Goal: Information Seeking & Learning: Learn about a topic

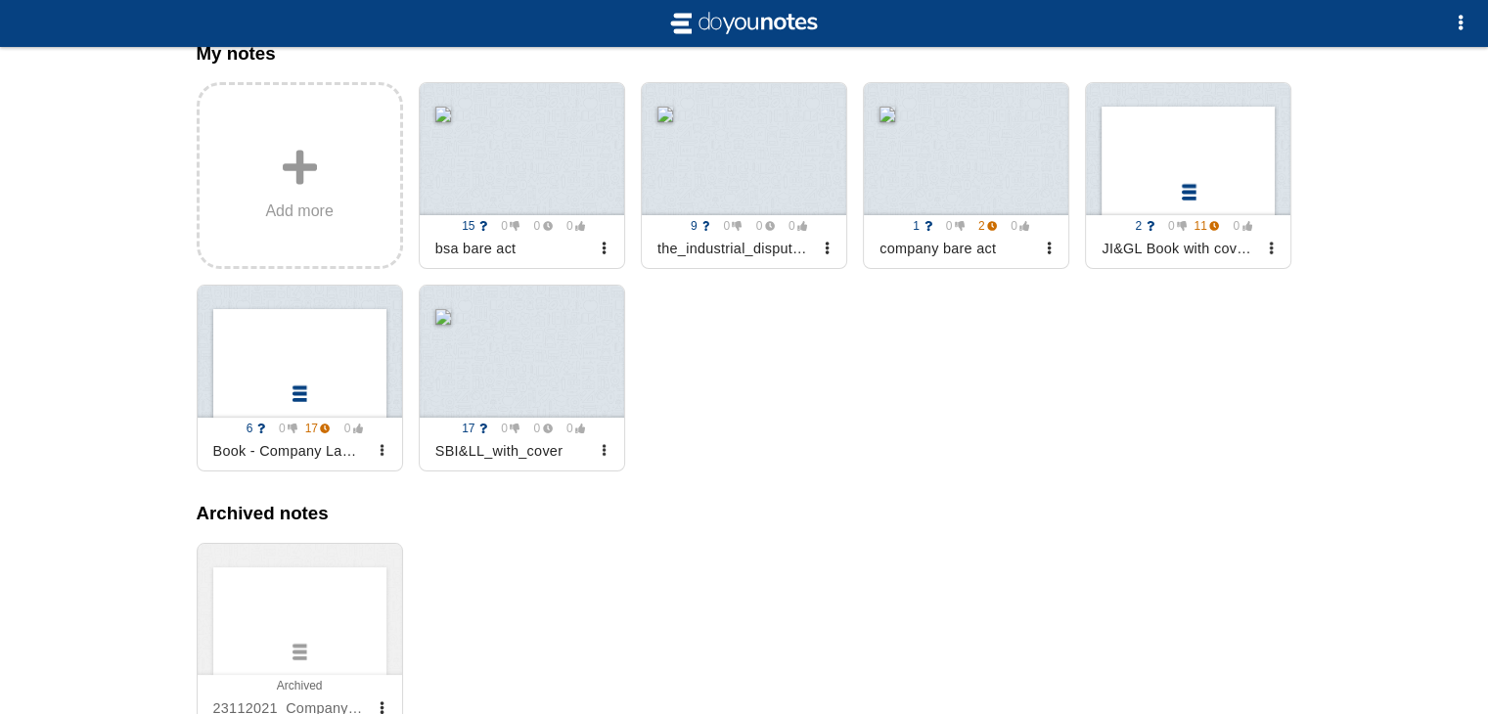
scroll to position [270, 0]
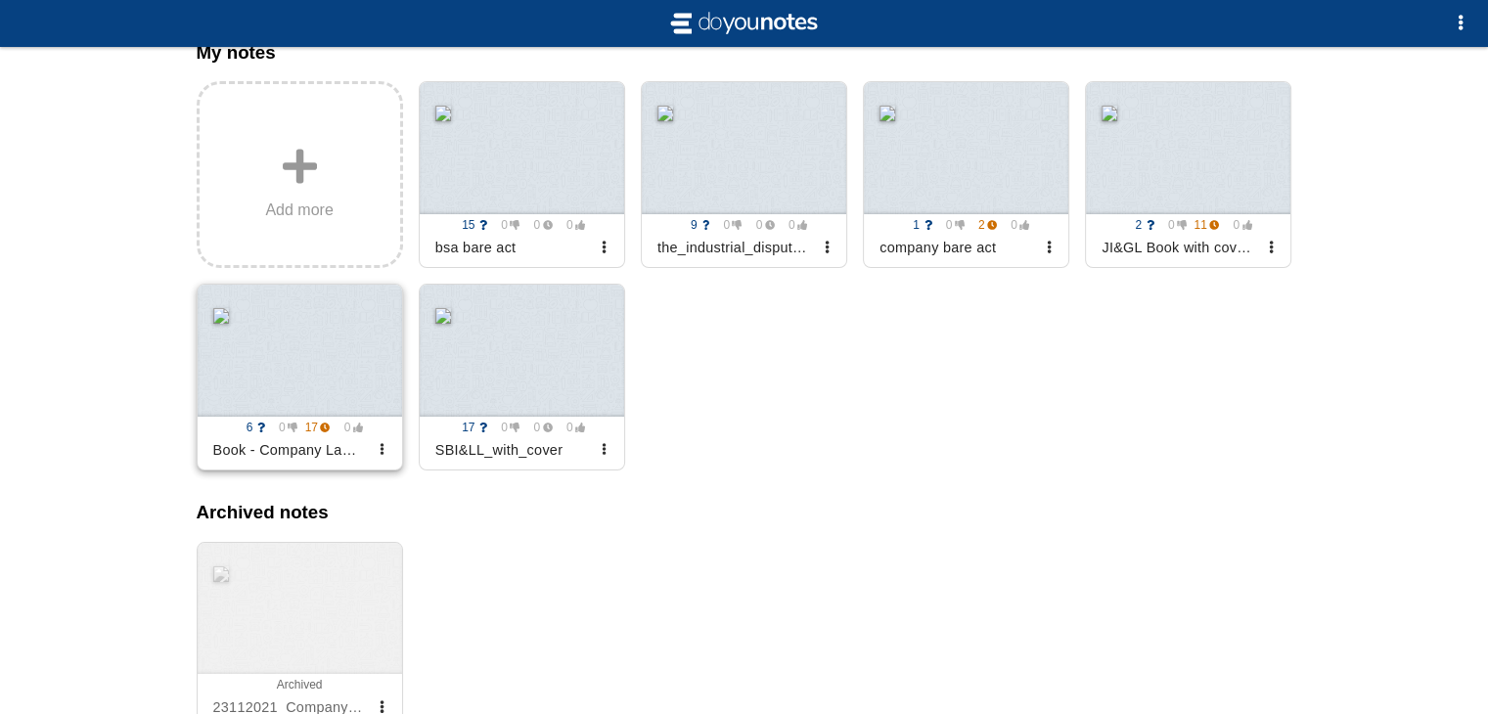
click at [282, 357] on div at bounding box center [300, 351] width 205 height 132
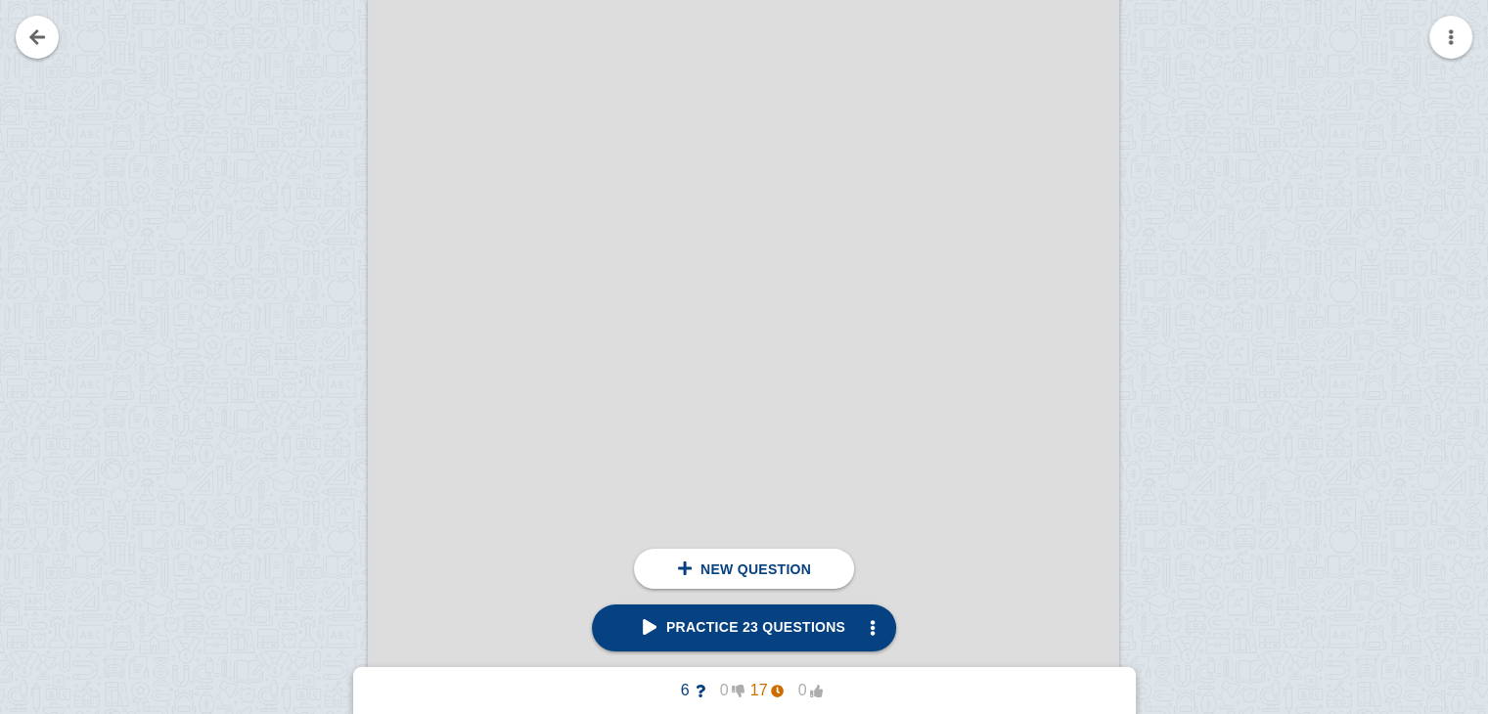
scroll to position [462, 0]
click at [755, 633] on span "Practice 23 questions" at bounding box center [744, 627] width 203 height 16
type textarea "time of assent of company law 2013"
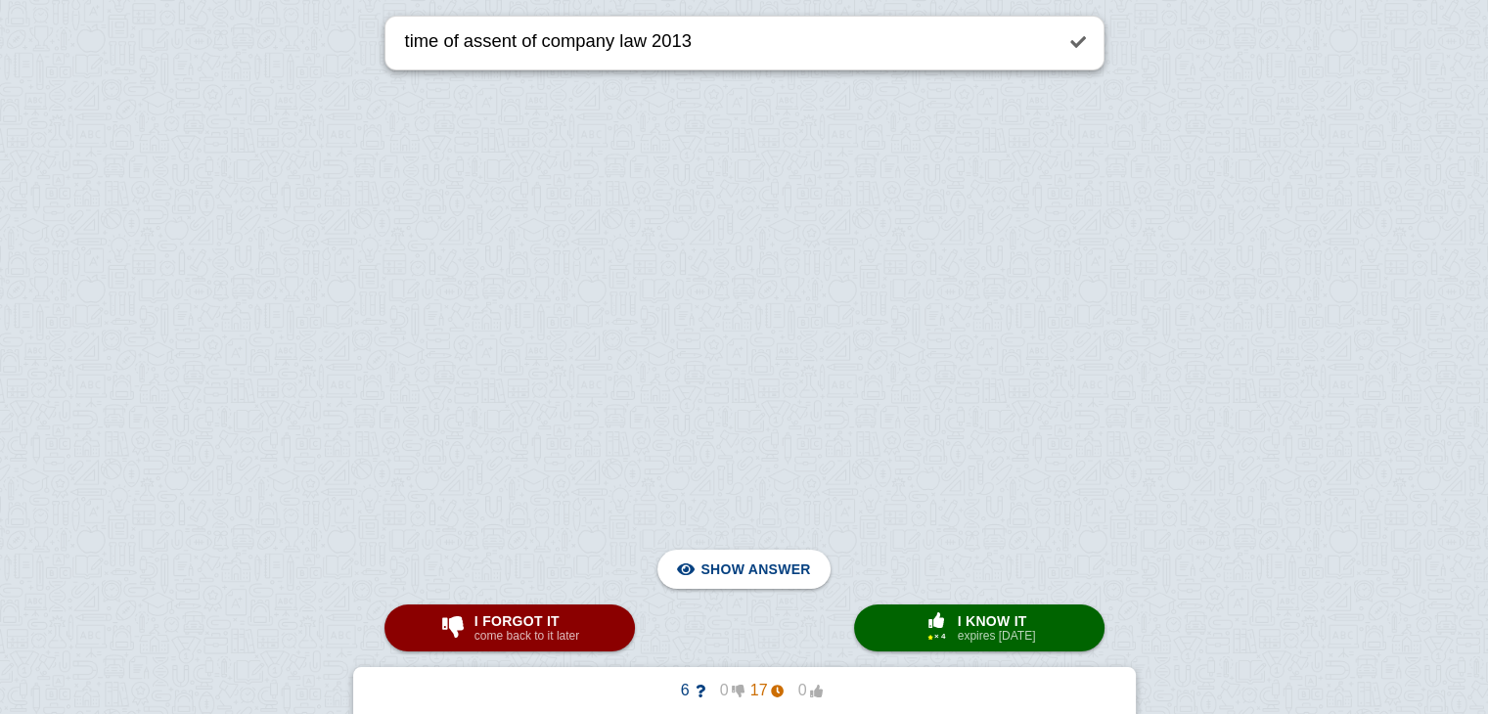
scroll to position [43735, 0]
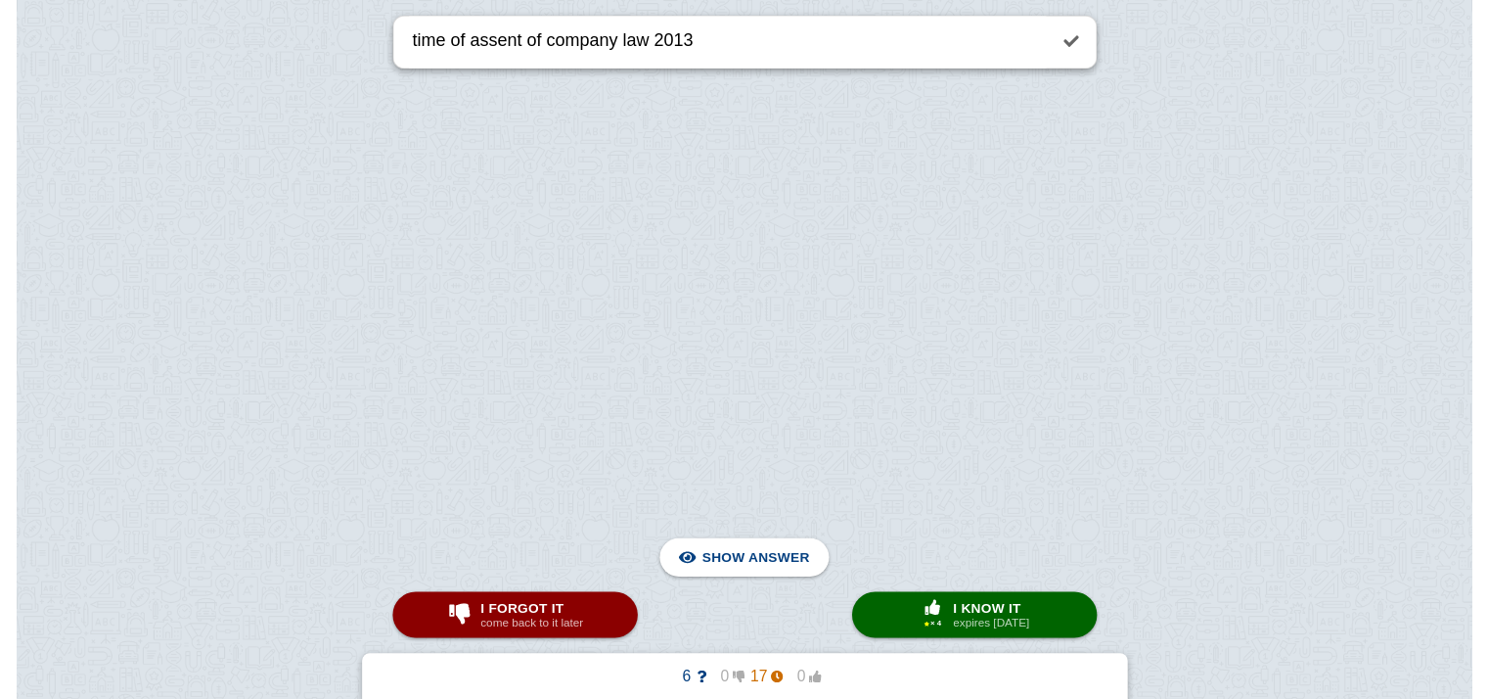
scroll to position [78108, 145]
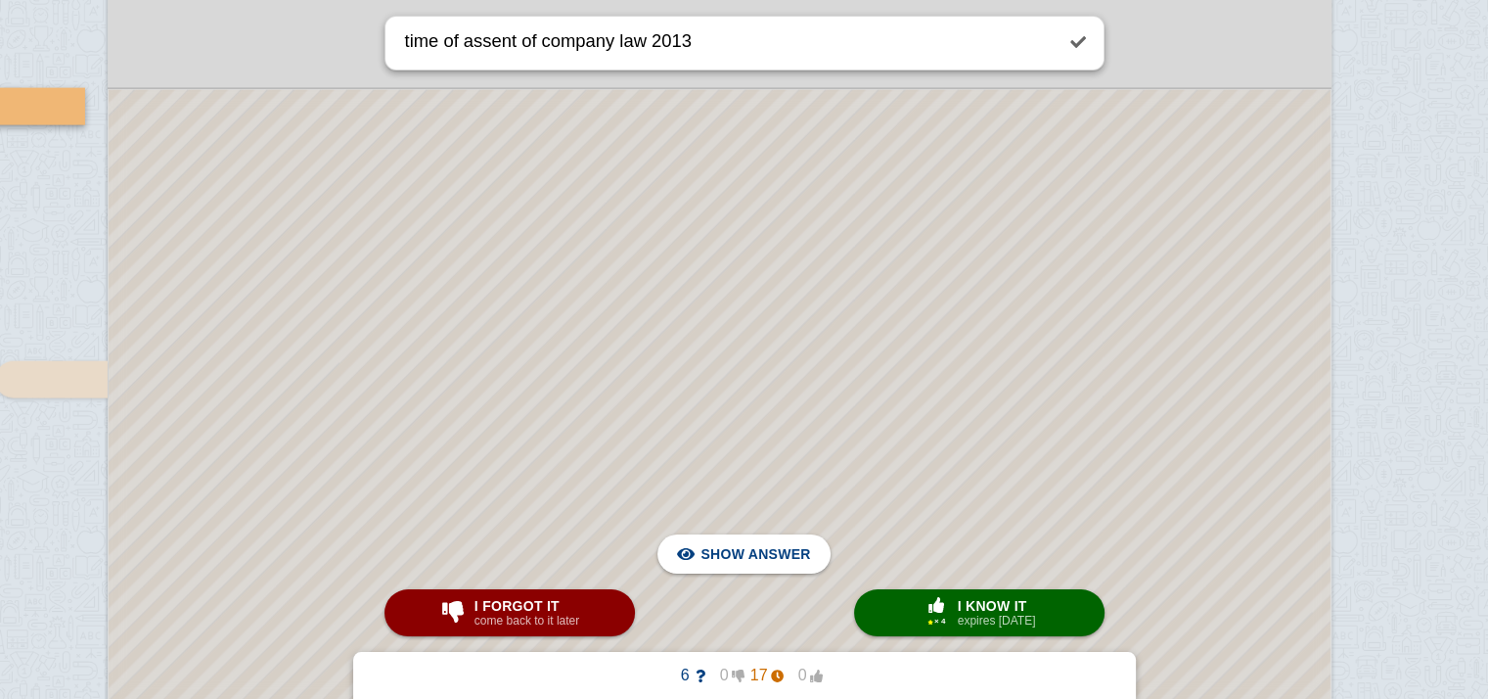
scroll to position [71275, 79]
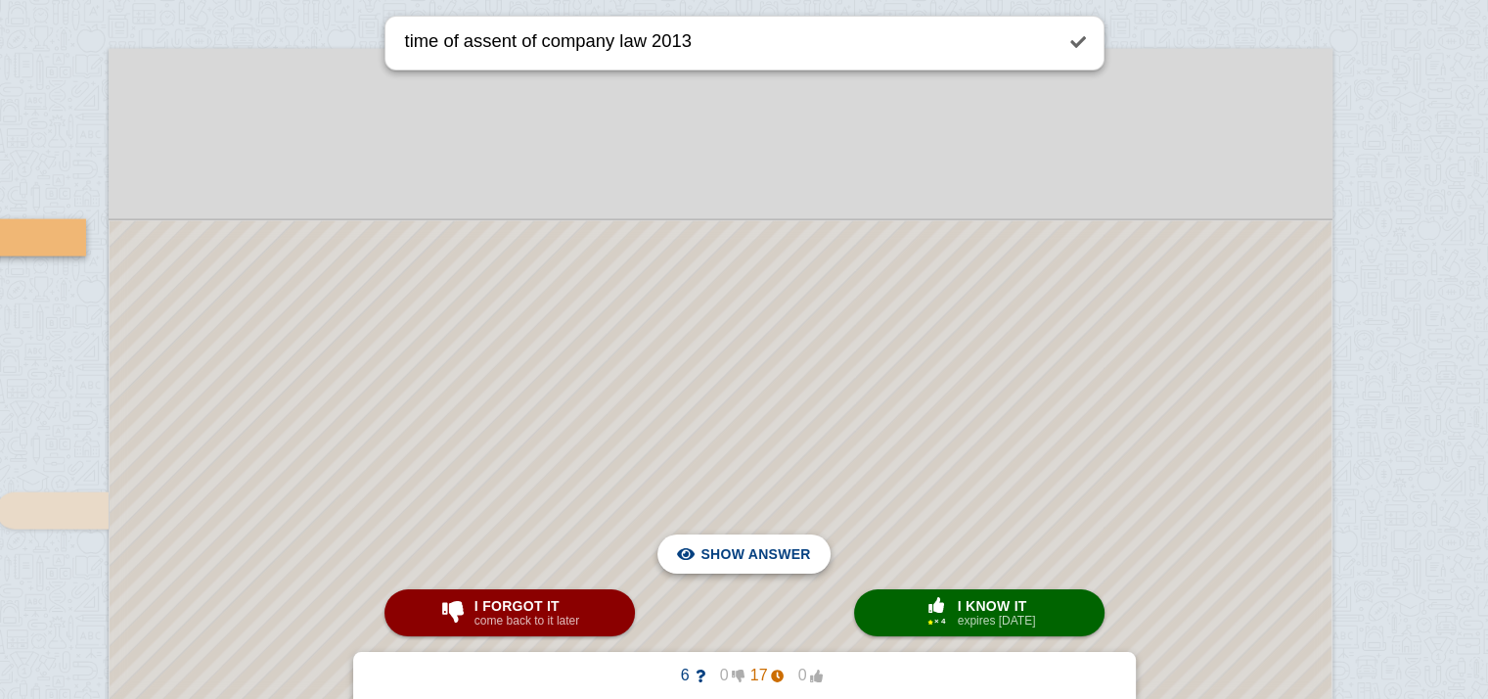
click at [740, 558] on span "Hide answer" at bounding box center [759, 553] width 102 height 43
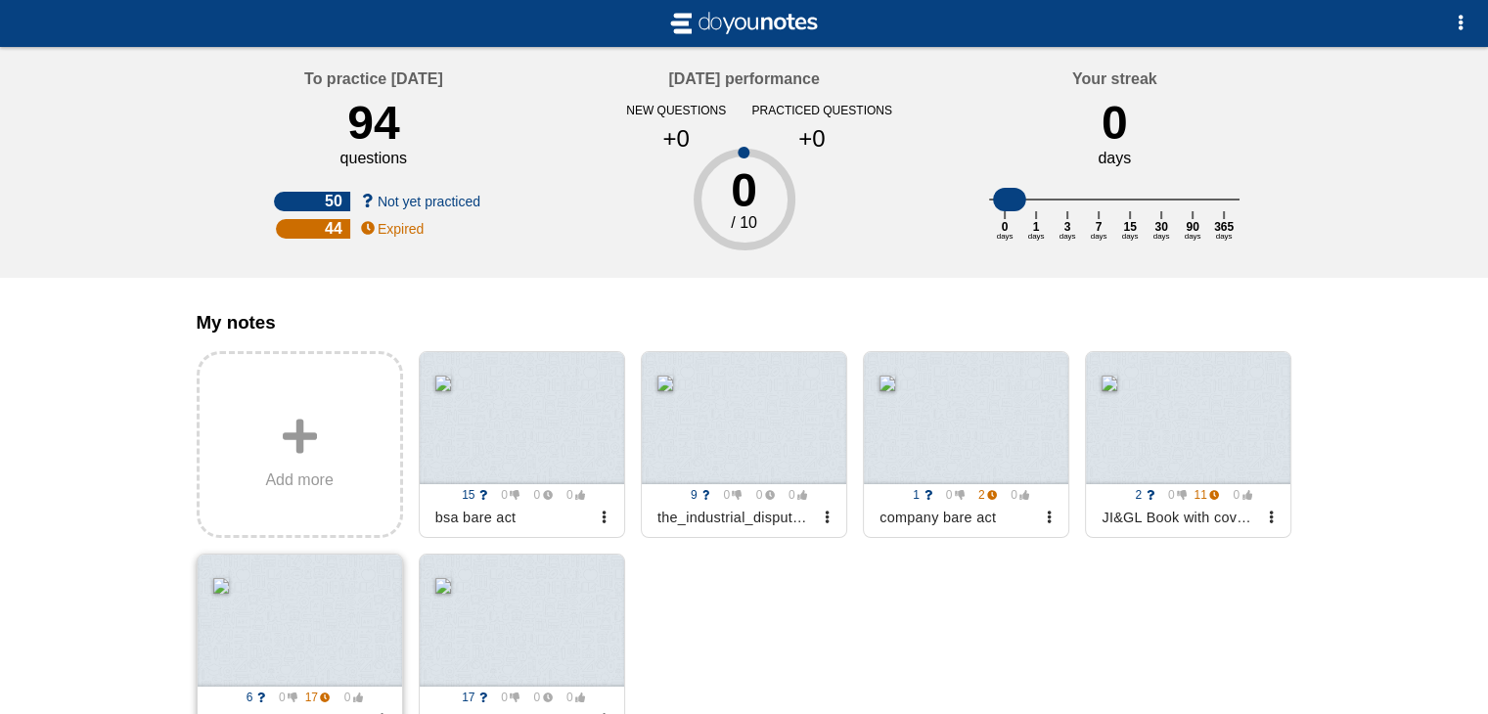
click at [347, 647] on div at bounding box center [300, 621] width 205 height 132
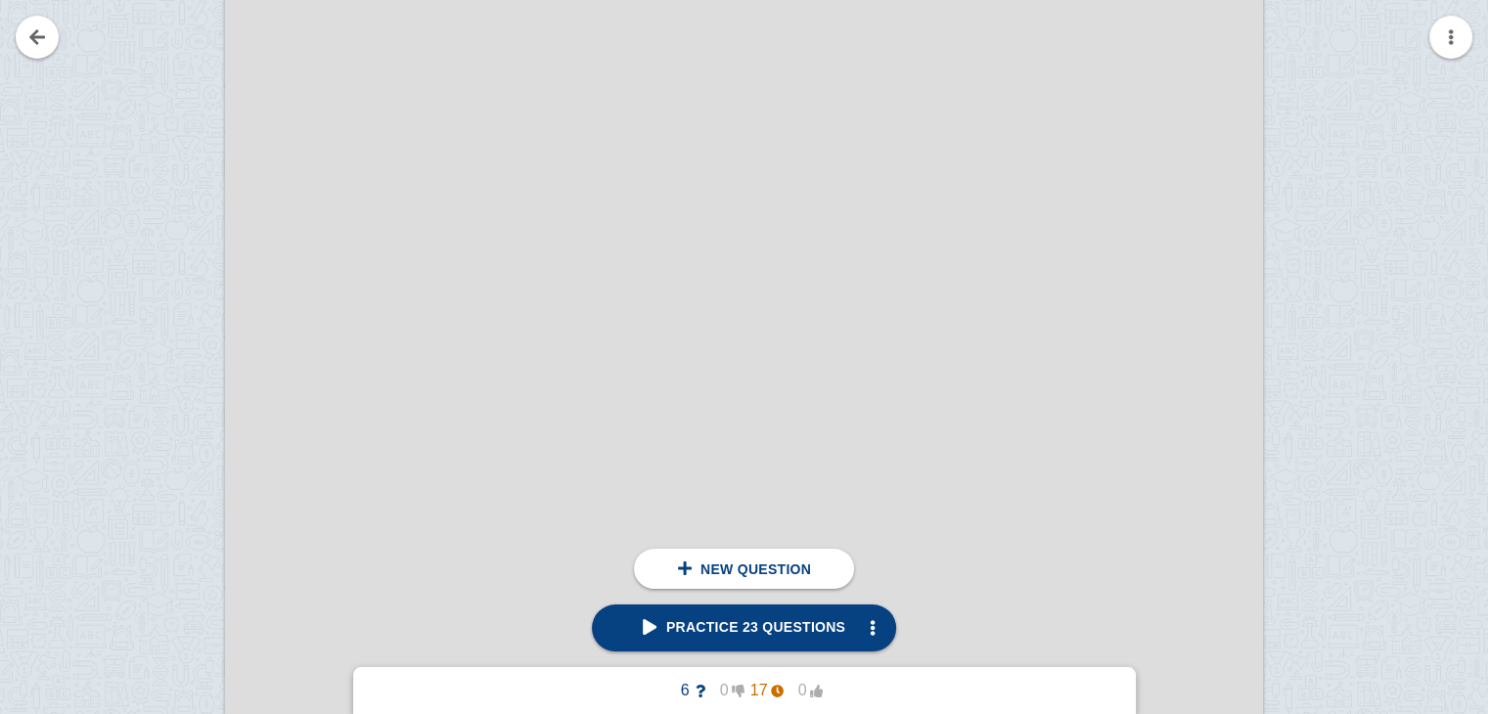
scroll to position [7233, 0]
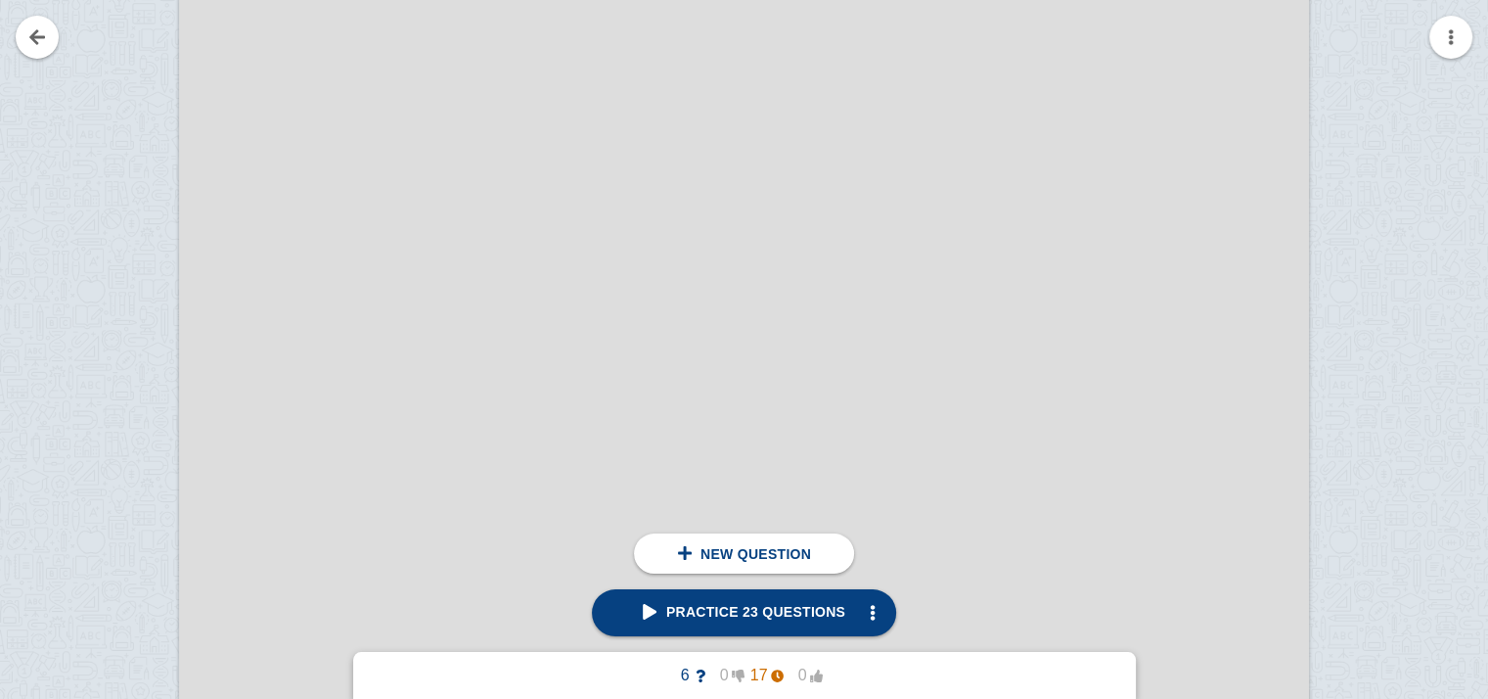
scroll to position [17161, 9]
click at [723, 609] on span "Practice 23 questions" at bounding box center [744, 612] width 203 height 16
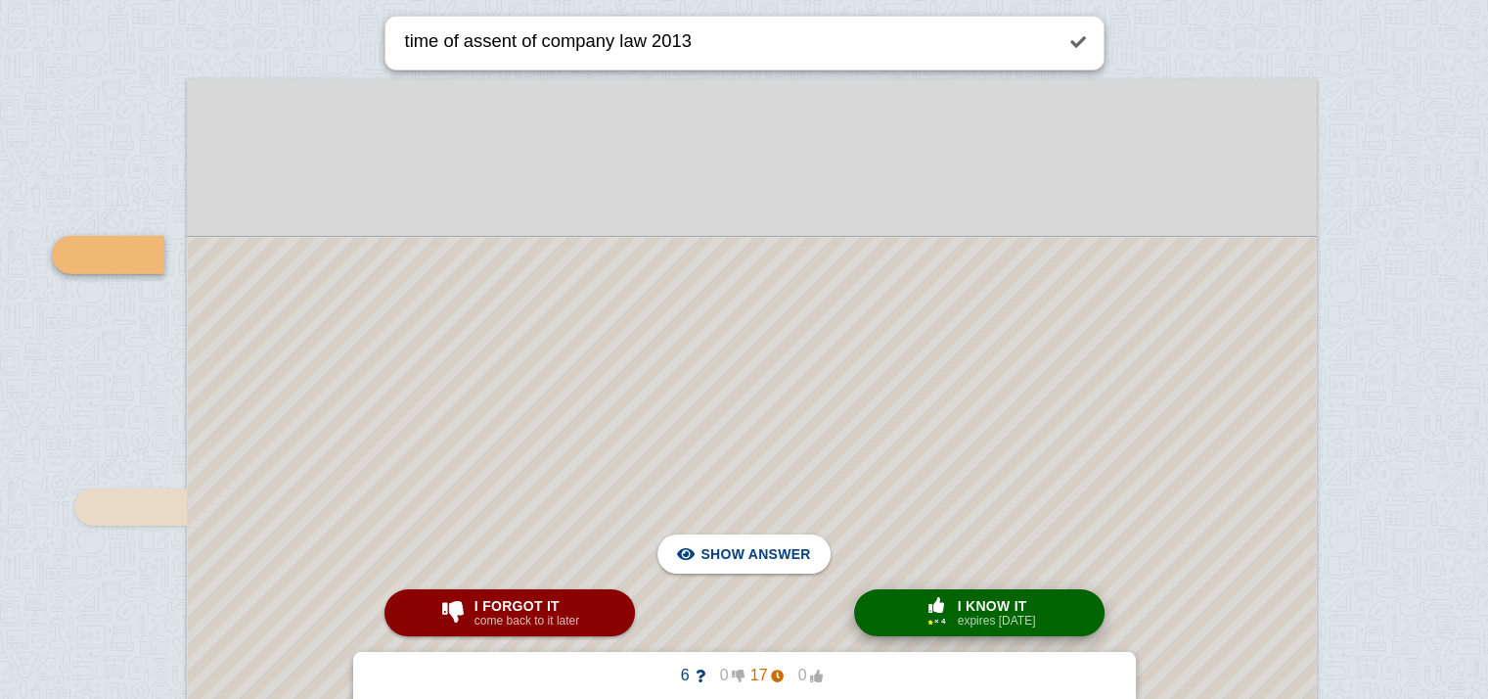
click at [903, 617] on button "× 4 I know it expires [DATE]" at bounding box center [979, 612] width 250 height 47
type textarea "chronology of the development of company law in [GEOGRAPHIC_DATA]"
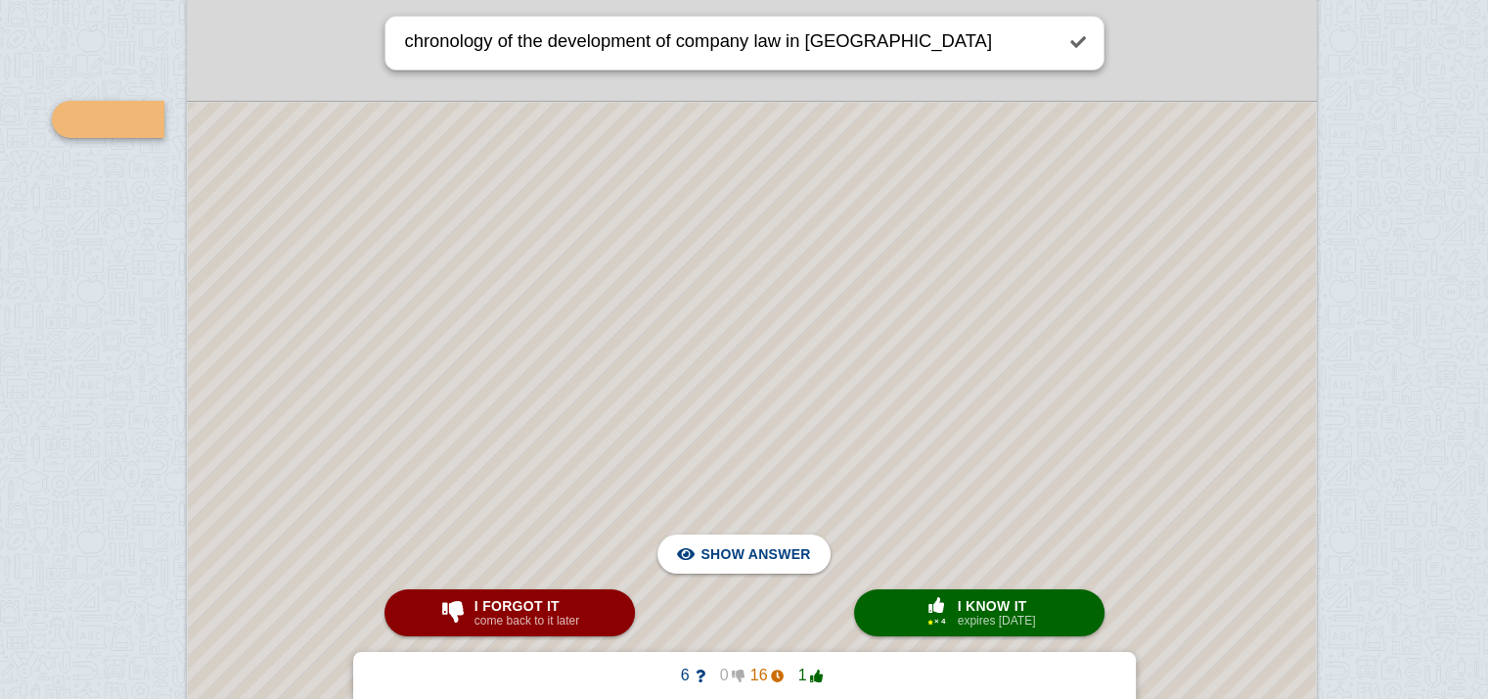
scroll to position [66177, 1]
click at [736, 557] on span "Hide answer" at bounding box center [759, 553] width 102 height 43
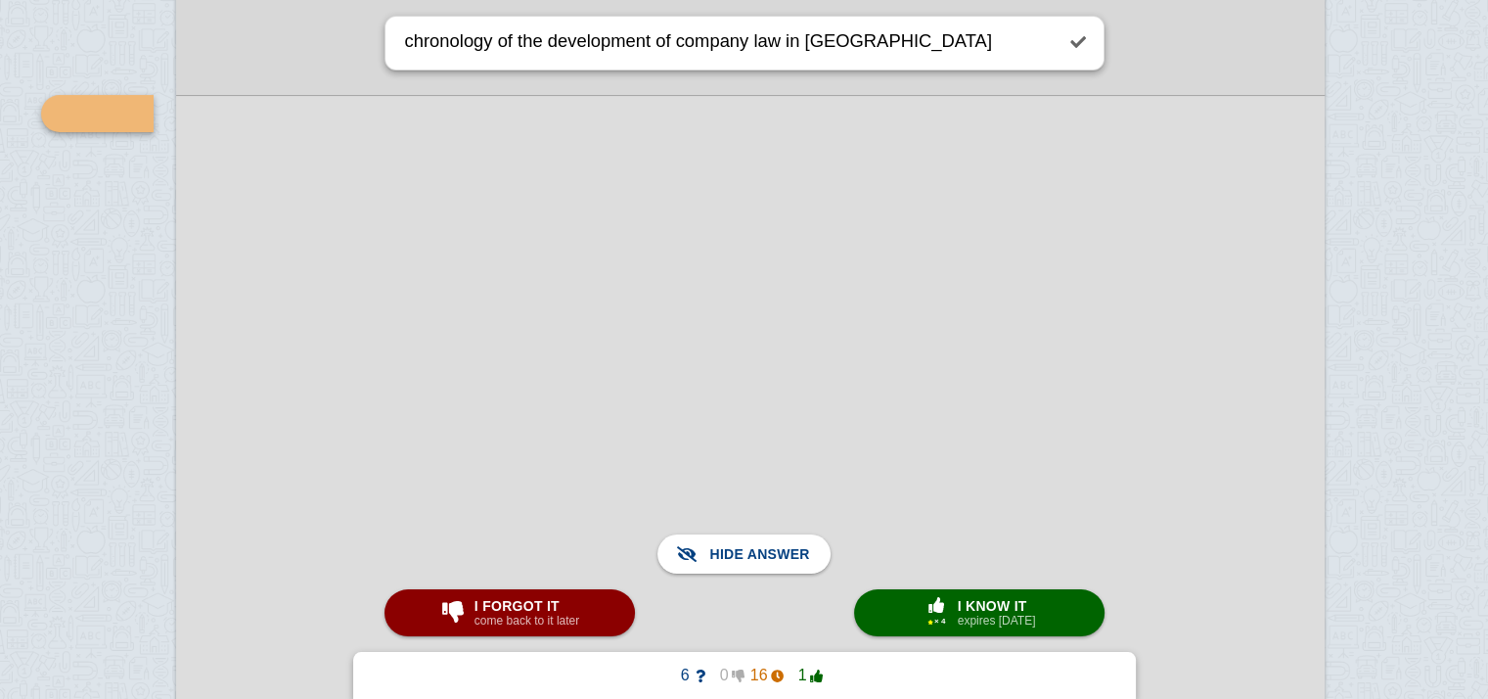
scroll to position [67455, 13]
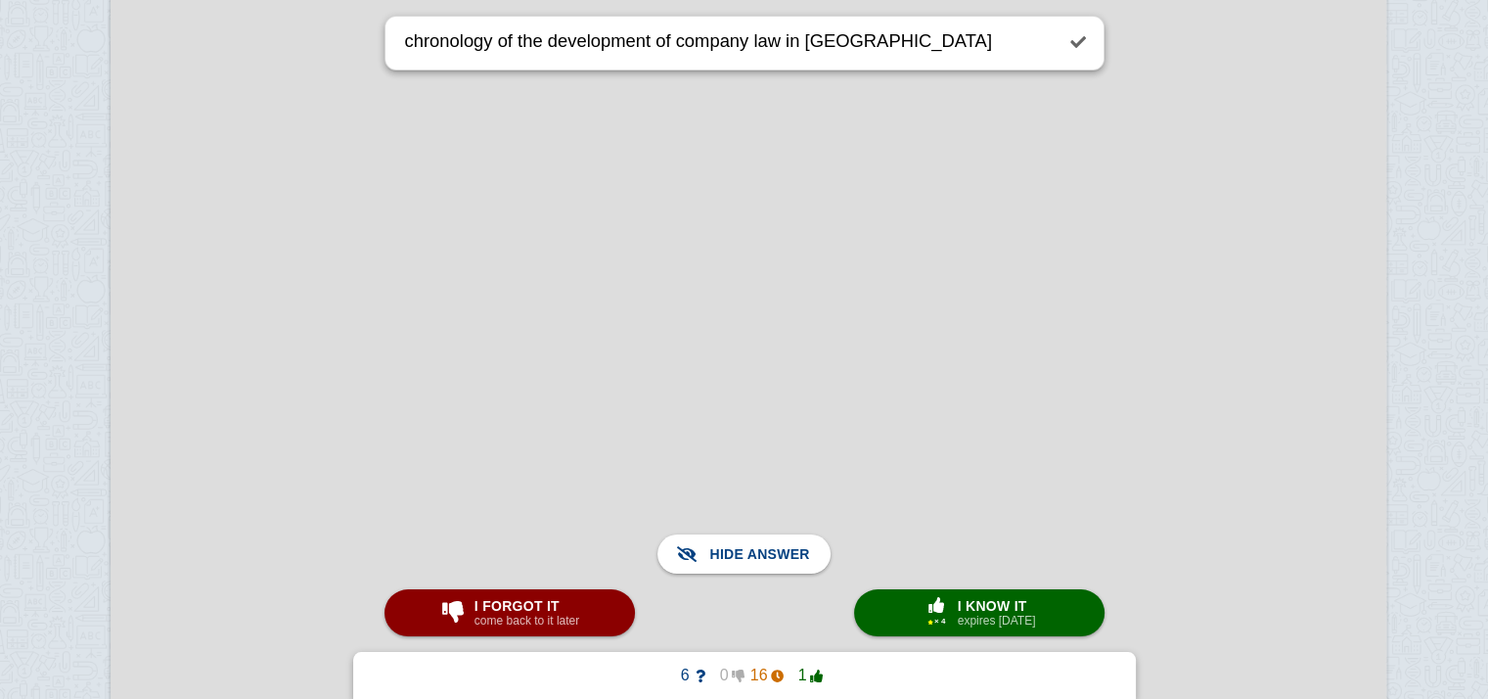
scroll to position [74844, 76]
click at [720, 509] on div at bounding box center [749, 516] width 1275 height 1212
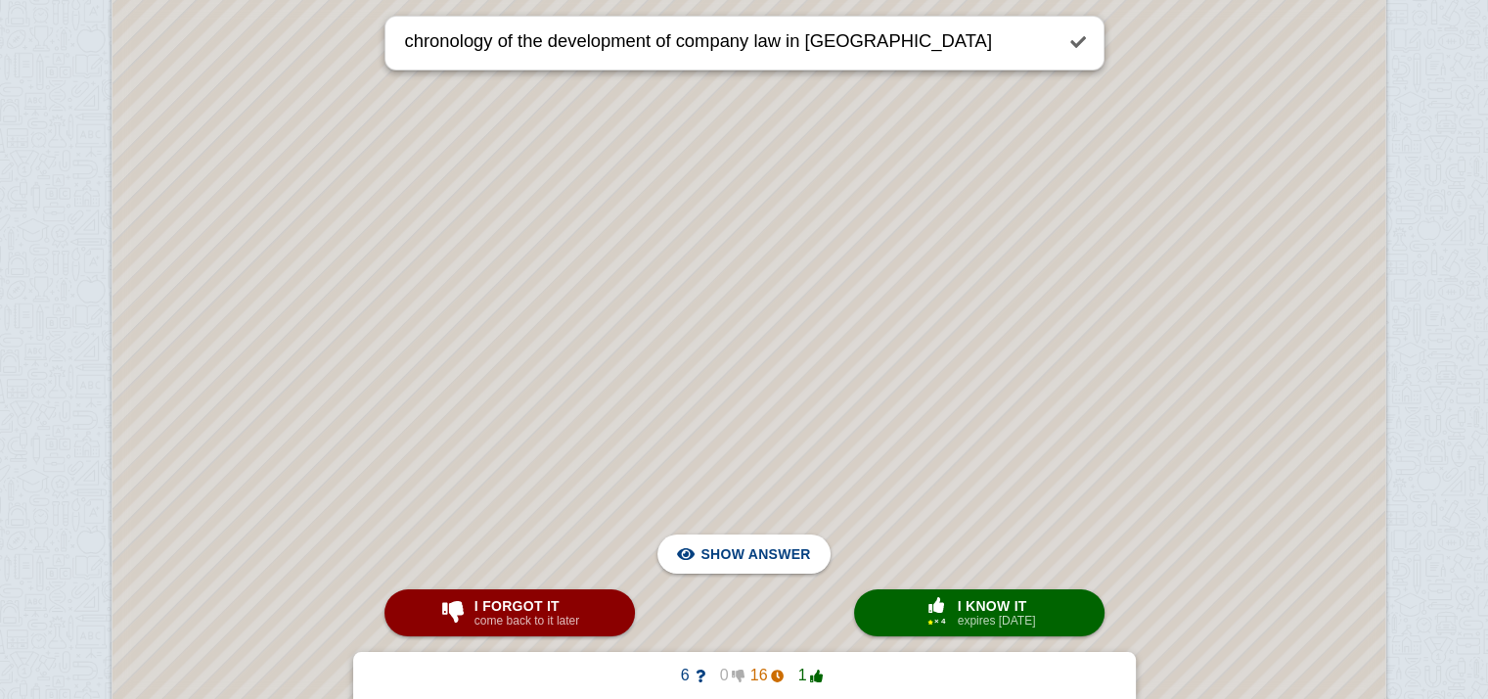
click at [734, 531] on div at bounding box center [749, 516] width 1273 height 1209
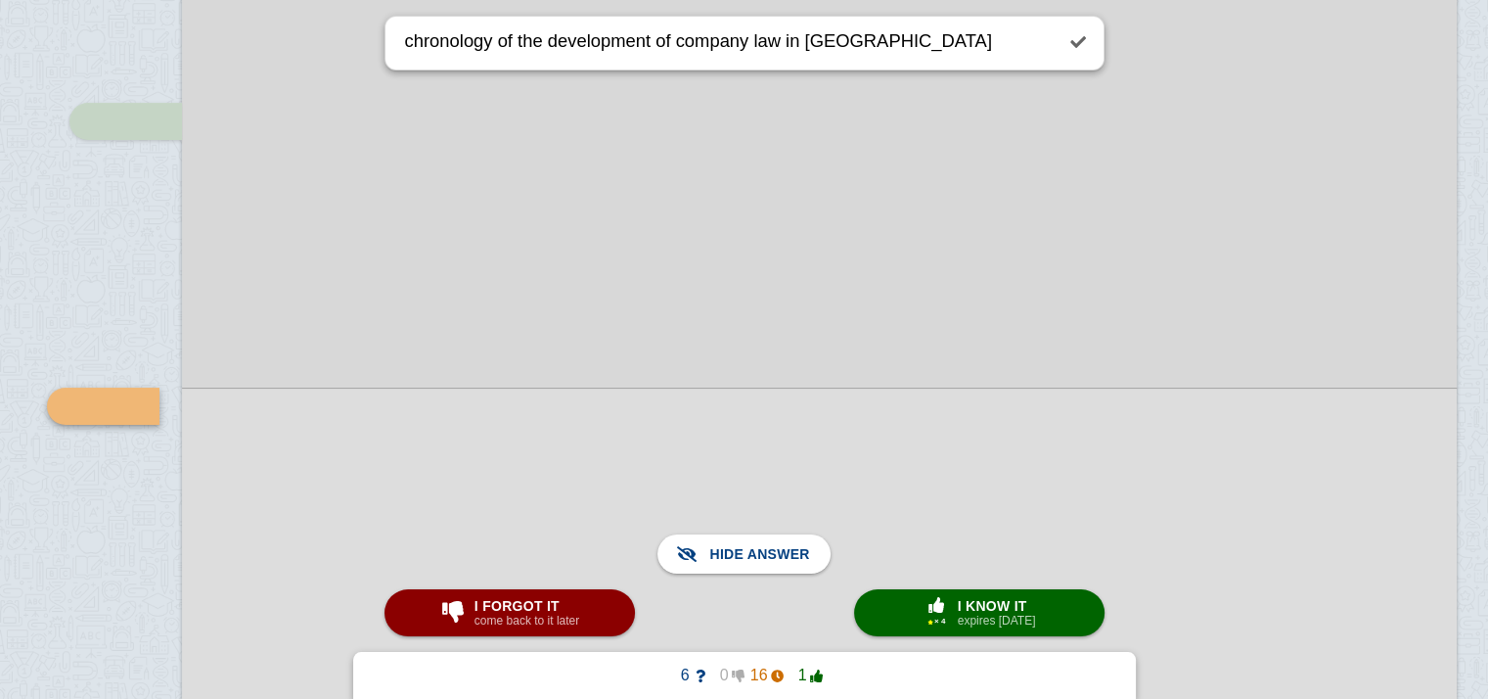
scroll to position [74367, 7]
click at [939, 609] on span "button" at bounding box center [936, 605] width 31 height 16
type textarea "RECOMMENDATIONS OF VARIOUS COMMITTEE"
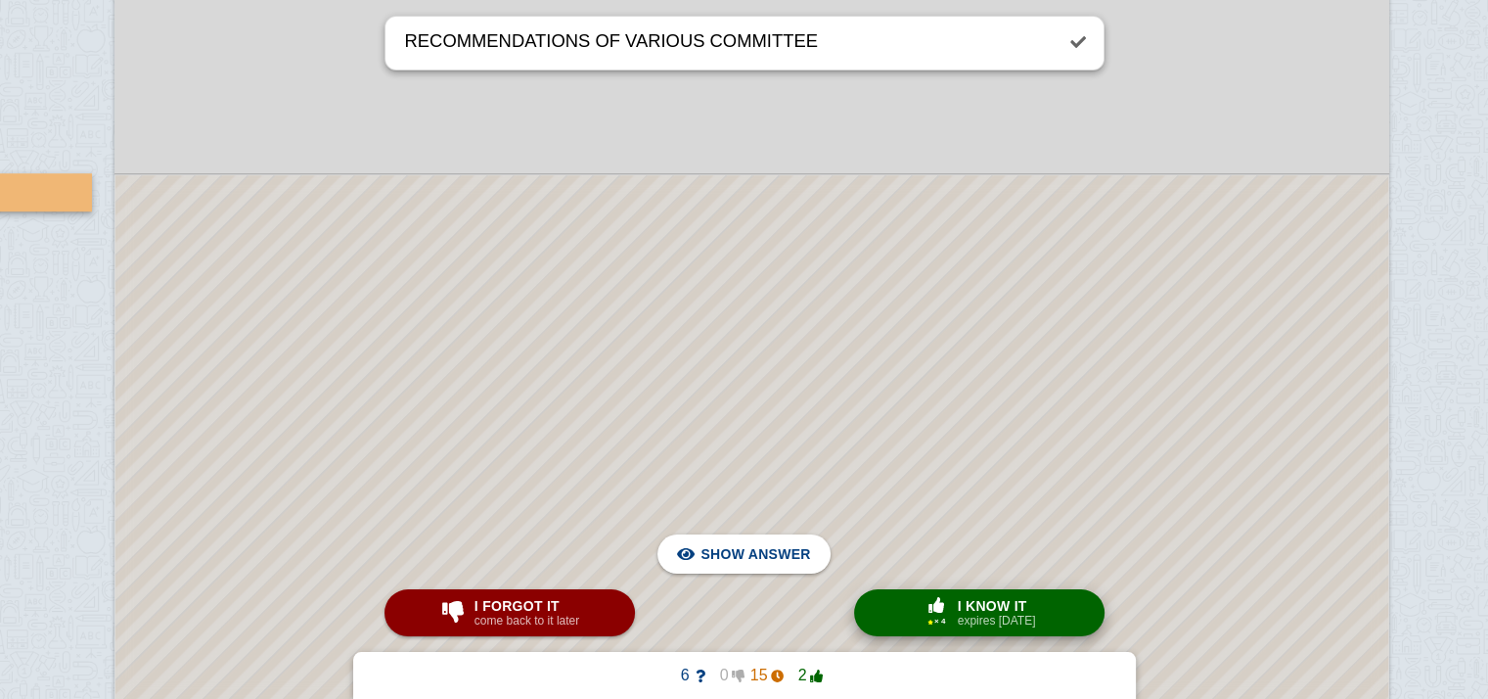
scroll to position [76124, 73]
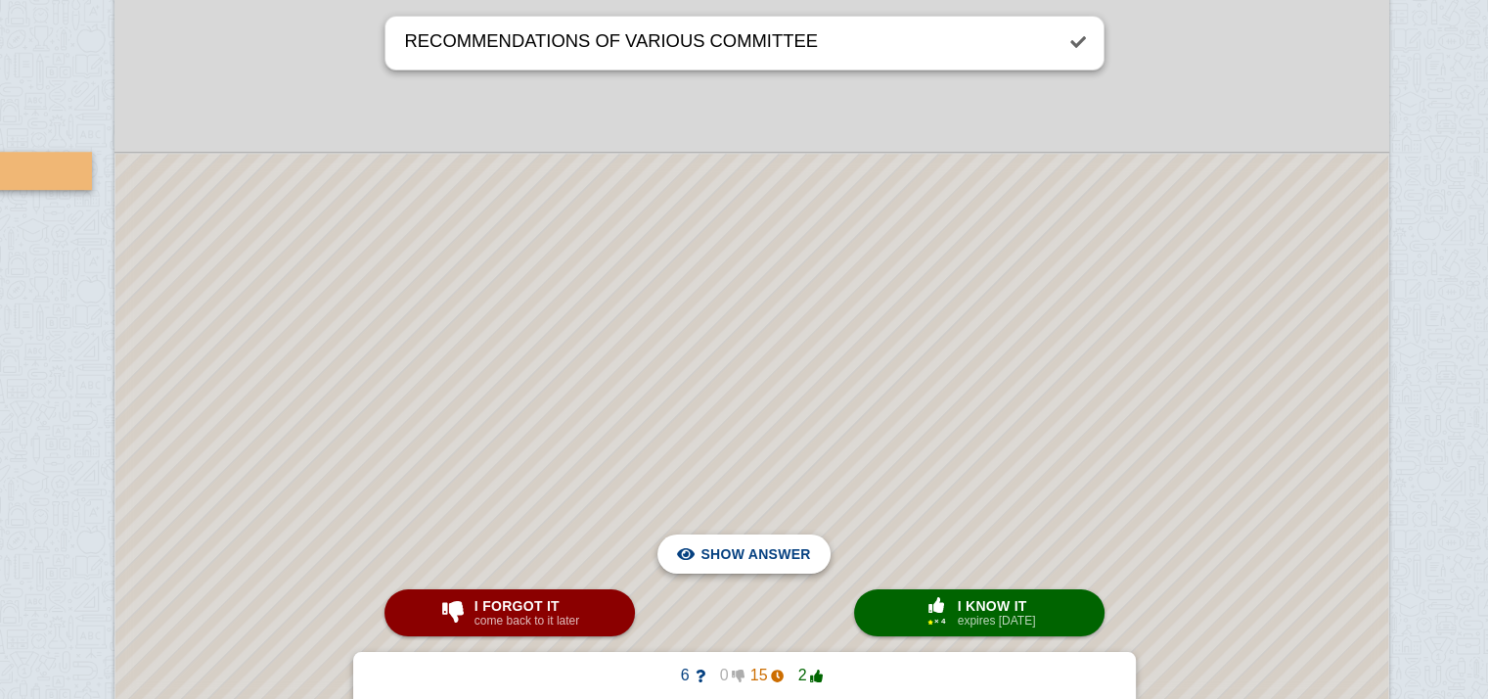
click at [716, 544] on span "Hide answer" at bounding box center [759, 553] width 102 height 43
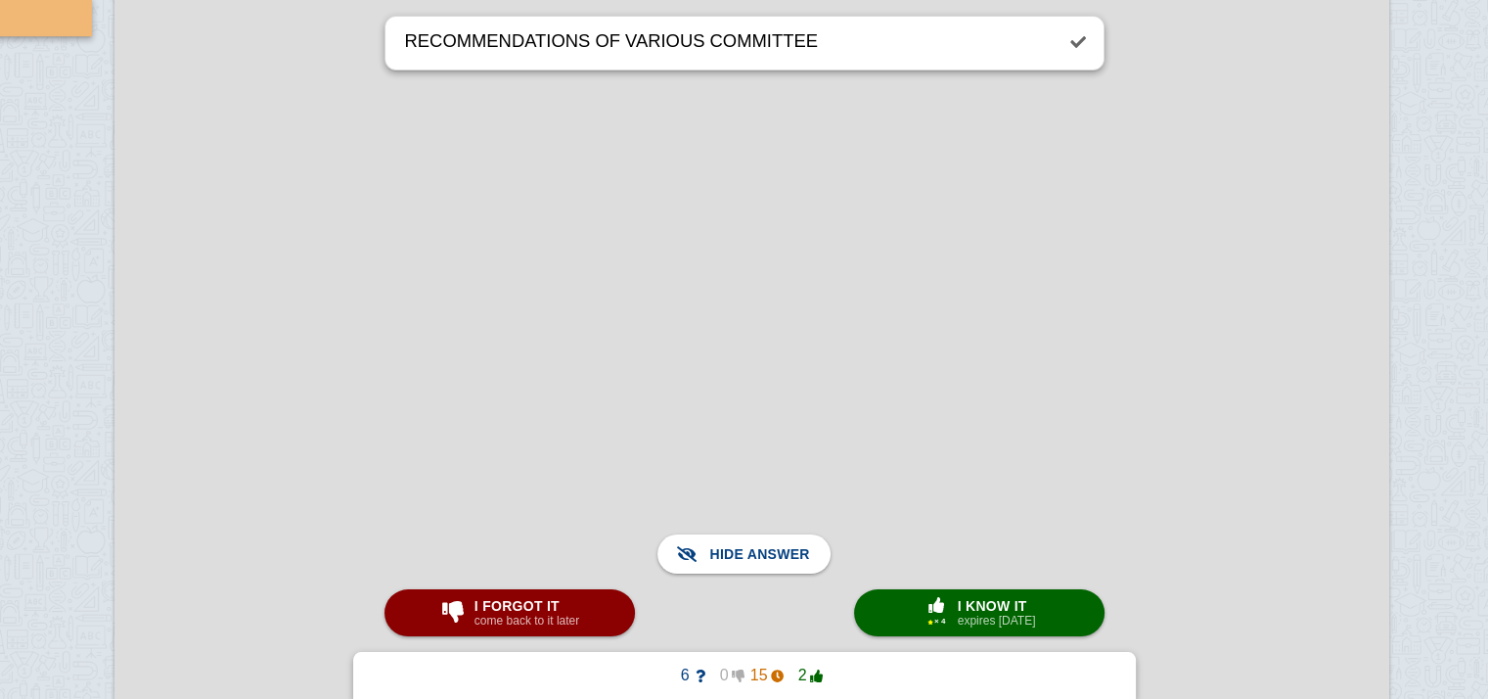
scroll to position [76288, 73]
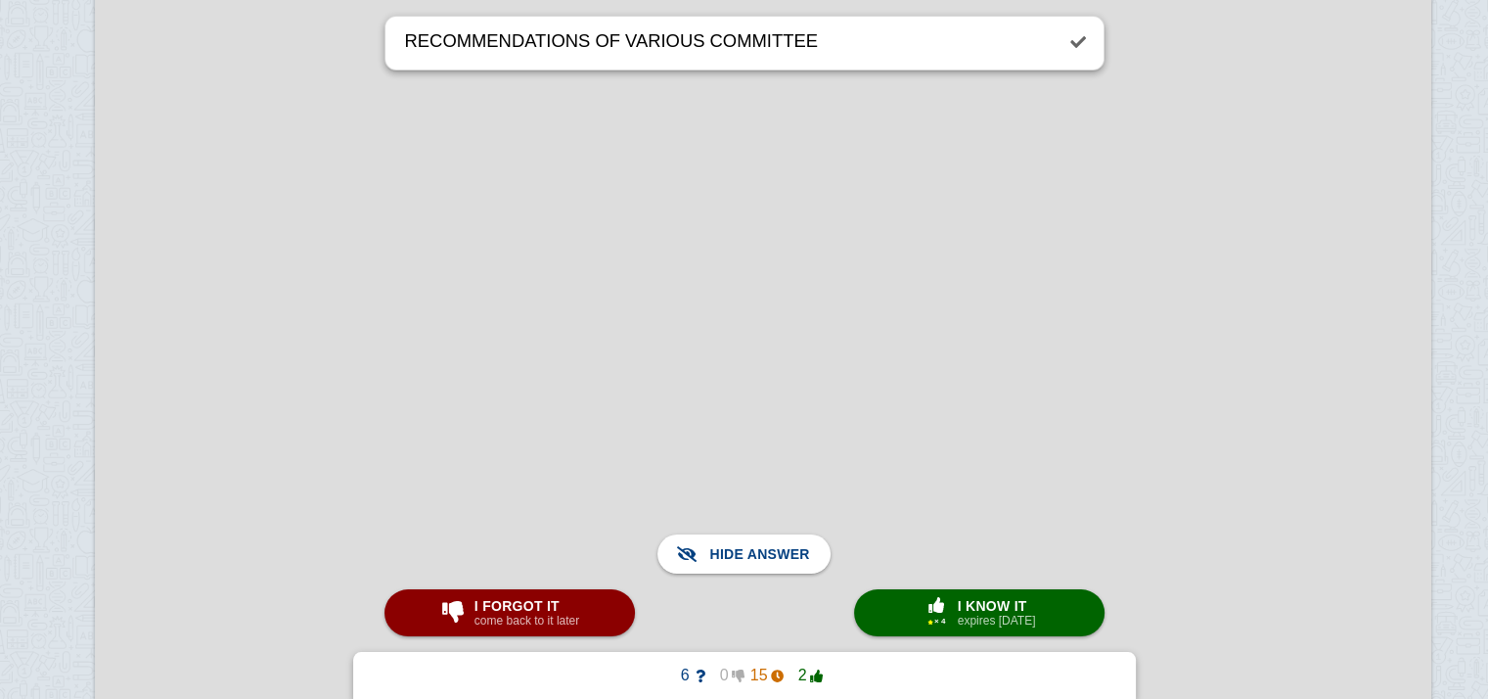
scroll to position [80298, 93]
click at [698, 367] on div at bounding box center [763, 435] width 1337 height 1564
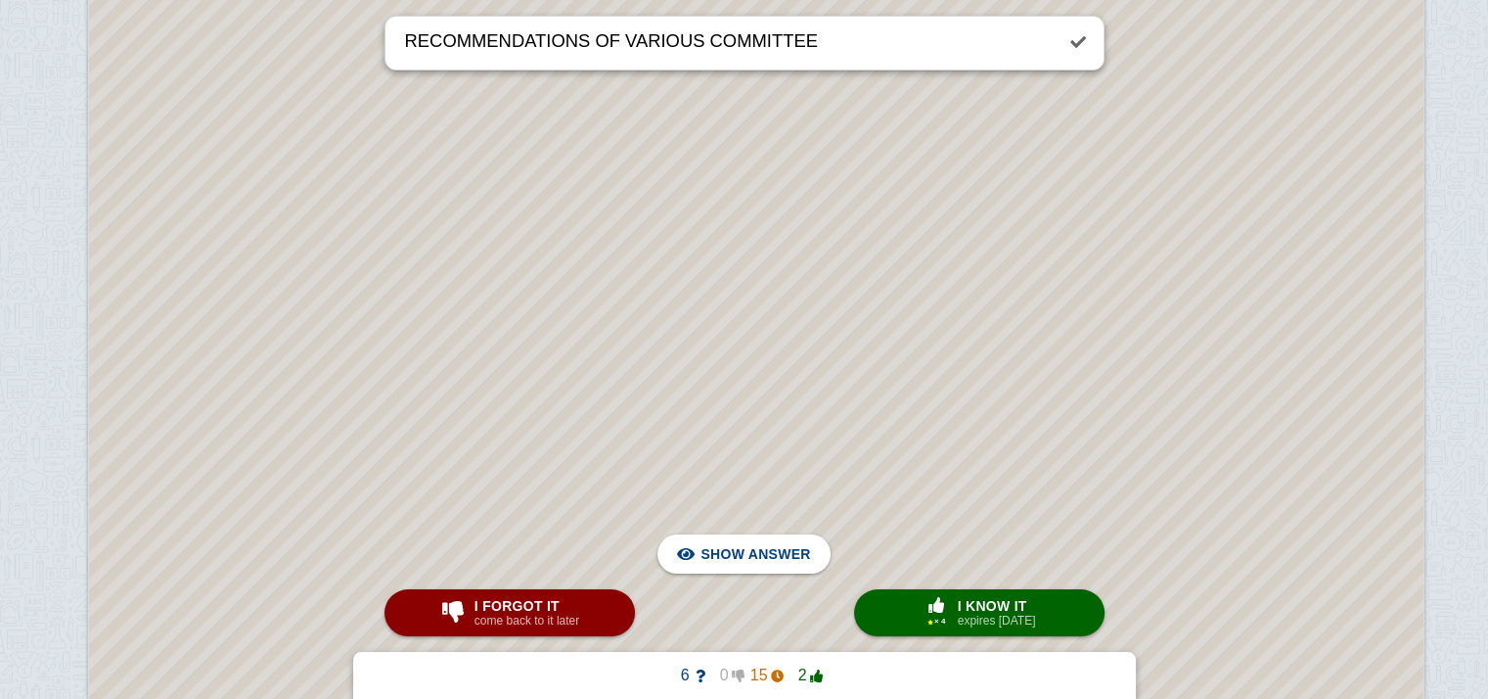
scroll to position [80317, 100]
click at [740, 563] on span "Hide answer" at bounding box center [759, 553] width 102 height 43
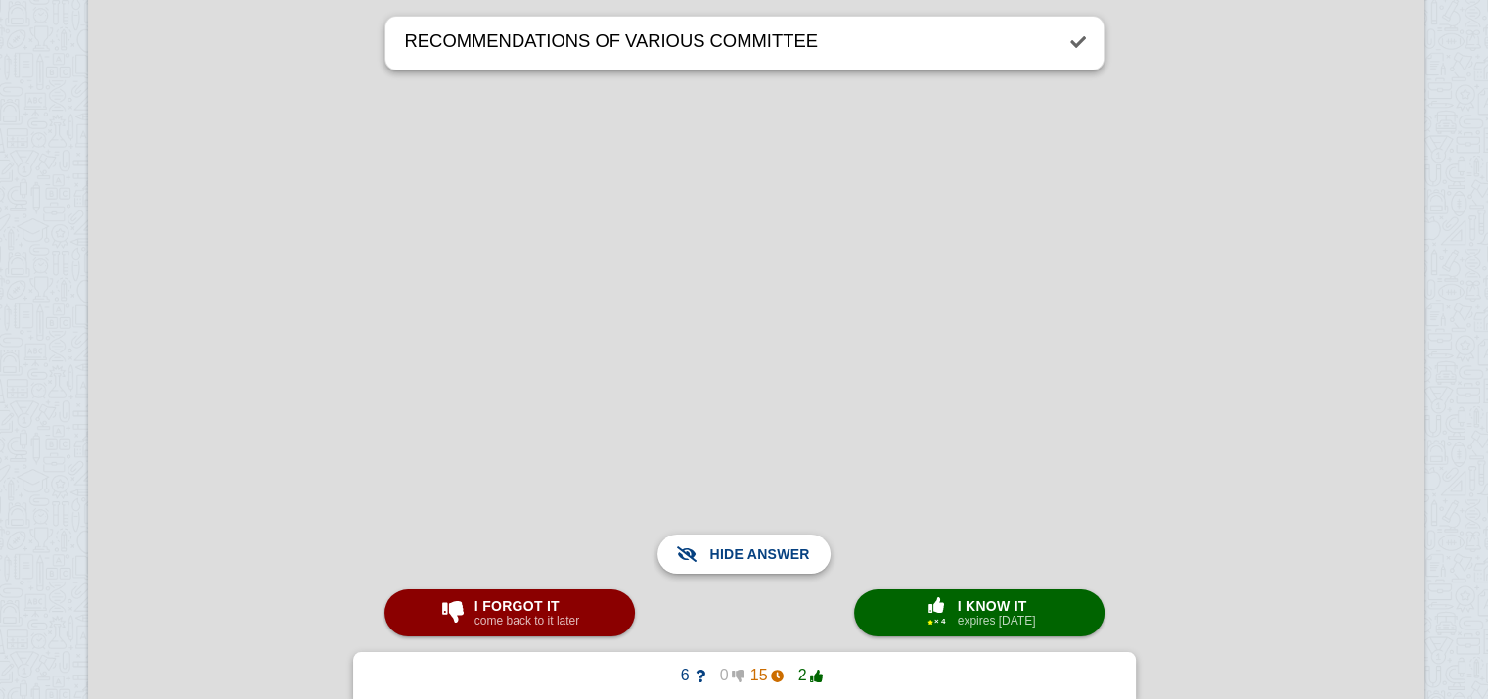
scroll to position [80590, 100]
drag, startPoint x: 740, startPoint y: 535, endPoint x: 739, endPoint y: 208, distance: 326.8
click at [789, 534] on span "Show answer" at bounding box center [756, 553] width 110 height 43
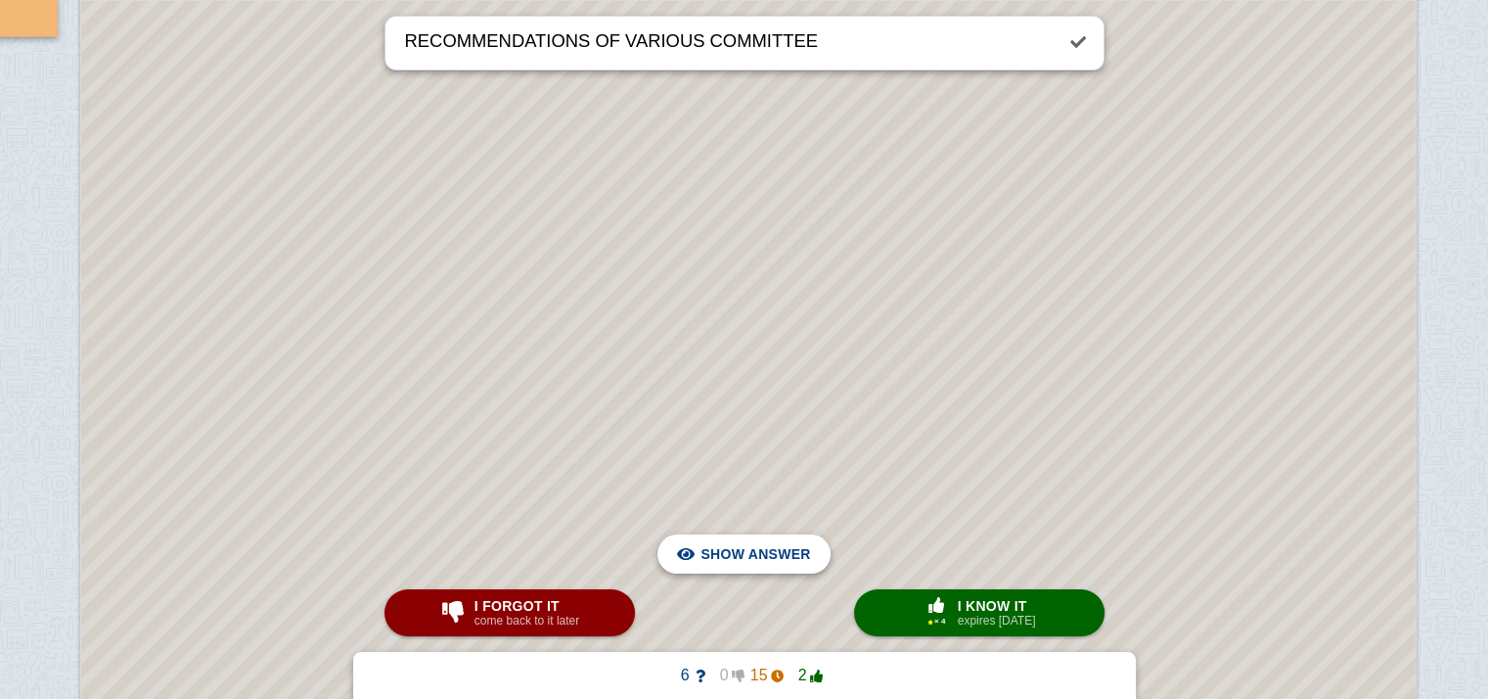
click at [789, 534] on span "Show answer" at bounding box center [756, 553] width 110 height 43
